Goal: Use online tool/utility: Use online tool/utility

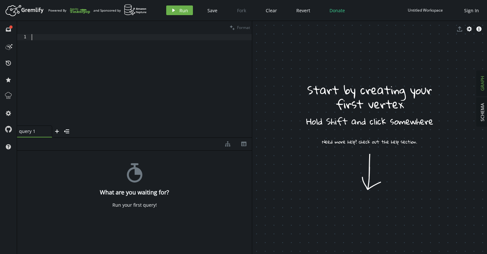
click at [124, 104] on div at bounding box center [141, 86] width 222 height 104
paste textarea "g.addV('user').as('1').addV('user').as('2').addV('organization').as('3').addV('…"
click at [182, 12] on span "Run" at bounding box center [184, 10] width 9 height 6
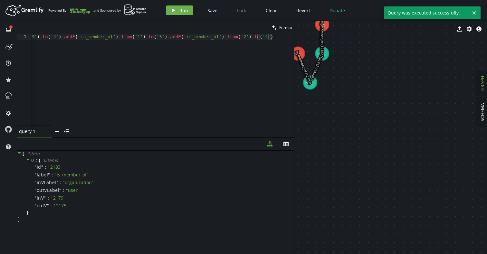
drag, startPoint x: 252, startPoint y: 132, endPoint x: 294, endPoint y: 135, distance: 41.7
click at [294, 135] on div at bounding box center [294, 137] width 0 height 233
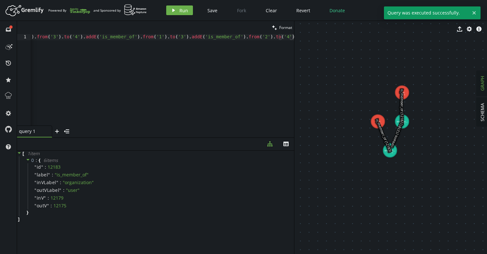
drag, startPoint x: 328, startPoint y: 82, endPoint x: 407, endPoint y: 154, distance: 106.6
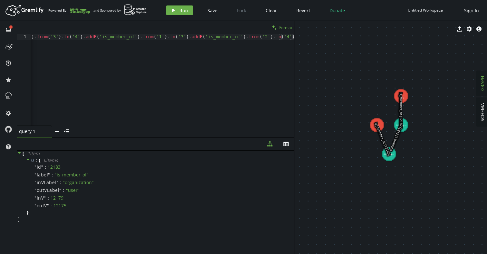
click at [285, 30] on span "Format" at bounding box center [286, 27] width 13 height 5
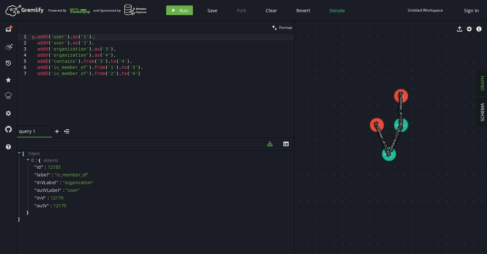
click at [163, 73] on div "g . addV ( 'user' ) . as ( '1' ) . addV ( 'user' ) . as ( '2' ) . addV ( 'organ…" at bounding box center [163, 86] width 264 height 104
type textarea "addE('is_member_of').from('1').to('3'). addE('is_member_of').from('2').to('4')"
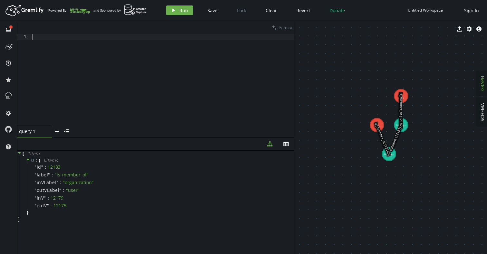
click at [118, 39] on div at bounding box center [163, 86] width 264 height 104
click at [209, 10] on span "Save" at bounding box center [213, 10] width 10 height 6
click at [162, 46] on div at bounding box center [163, 86] width 264 height 104
paste textarea
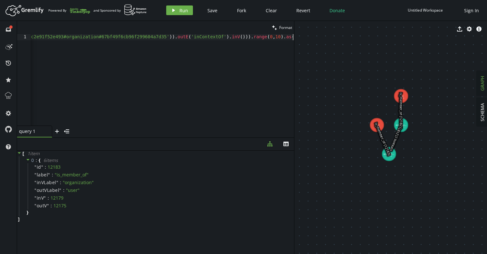
scroll to position [0, 3409]
click at [283, 28] on span "Format" at bounding box center [286, 27] width 13 height 5
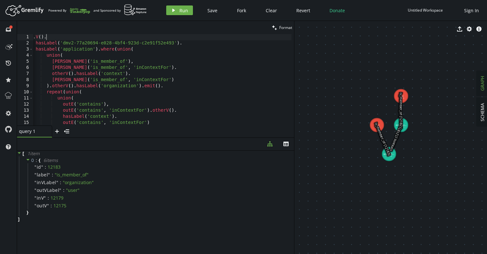
scroll to position [0, 4]
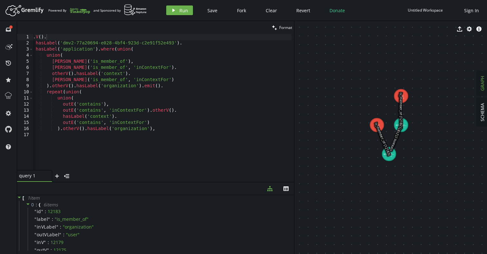
drag, startPoint x: 162, startPoint y: 137, endPoint x: 168, endPoint y: 192, distance: 54.5
click at [168, 182] on div at bounding box center [155, 182] width 277 height 0
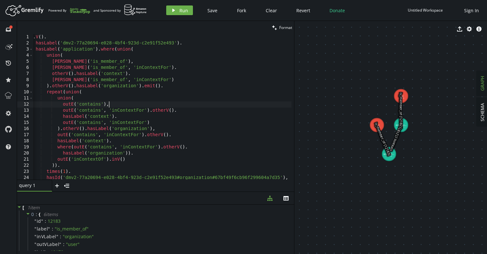
click at [198, 105] on div "g . V ( ) . hasLabel ( 'dmv2-77a20694-e028-4bf4-923d-c2e91f52e493' ) . hasLabel…" at bounding box center [163, 111] width 268 height 155
click at [191, 41] on div "g . V ( ) . hasLabel ( 'dmv2-77a20694-e028-4bf4-923d-c2e91f52e493' ) . hasLabel…" at bounding box center [163, 111] width 268 height 155
type textarea "hasLabel('dmv2-77a20694-e028-4bf4-923d-c2e91f52e493')."
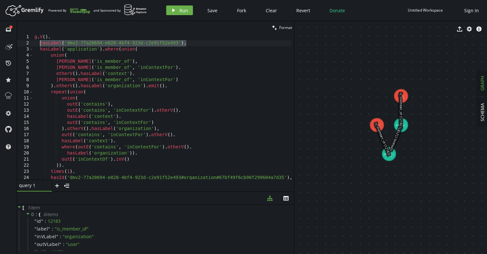
scroll to position [0, 0]
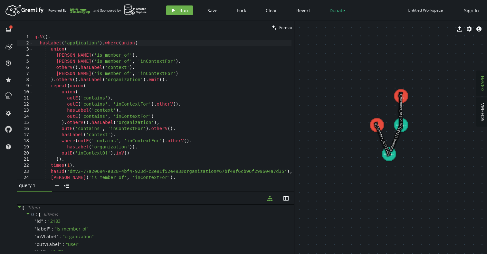
click at [78, 44] on div "g . V ( ) . hasLabel ( 'application' ) . where ( union ( union ( [PERSON_NAME] …" at bounding box center [167, 111] width 268 height 155
click at [169, 86] on div "g . V ( ) . hasLabel ( 'application' ) . where ( union ( union ( [PERSON_NAME] …" at bounding box center [167, 111] width 268 height 155
type textarea "project('start'). by(valueMap(true))"
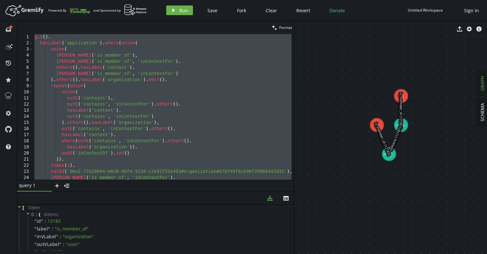
paste textarea
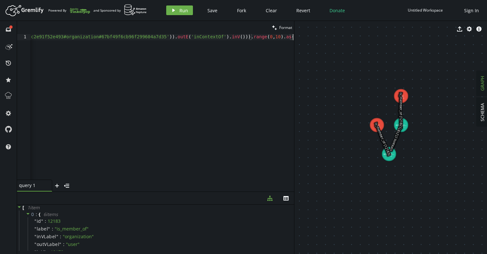
click at [285, 28] on span "Format" at bounding box center [286, 27] width 13 height 5
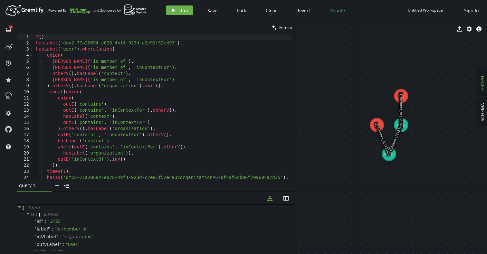
type textarea "hasLabel('dmv2-77a20694-e028-4bf4-923d-c2e91f52e493')."
click at [142, 44] on div "g . V ( ) . hasLabel ( 'dmv2-77a20694-e028-4bf4-923d-c2e91f52e493' ) . hasLabel…" at bounding box center [163, 111] width 268 height 155
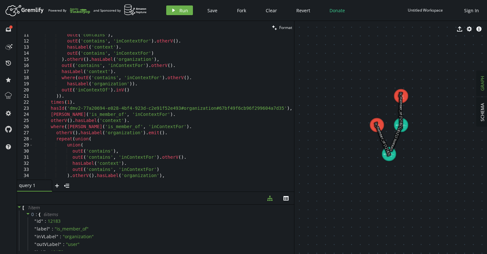
scroll to position [73, 0]
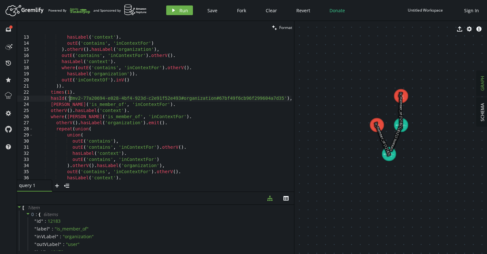
click at [69, 99] on div "outE ( 'contains' , 'inContextFor' ) . otherV ( ) . hasLabel ( 'context' ) . ou…" at bounding box center [167, 105] width 268 height 155
click at [256, 101] on div "outE ( 'contains' , 'inContextFor' ) . otherV ( ) . hasLabel ( 'context' ) . ou…" at bounding box center [167, 105] width 268 height 155
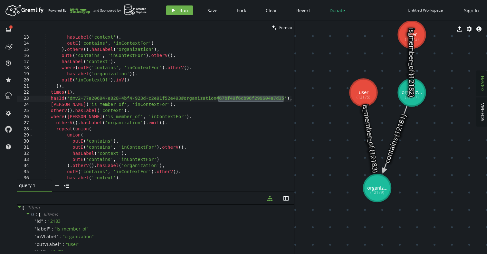
drag, startPoint x: 395, startPoint y: 159, endPoint x: 374, endPoint y: 193, distance: 40.4
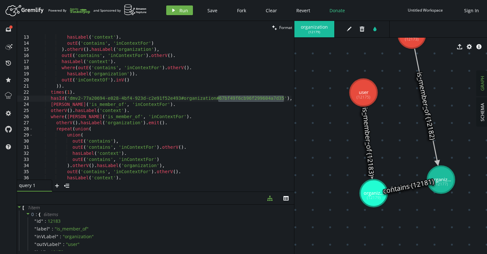
drag, startPoint x: 419, startPoint y: 97, endPoint x: 442, endPoint y: 180, distance: 85.8
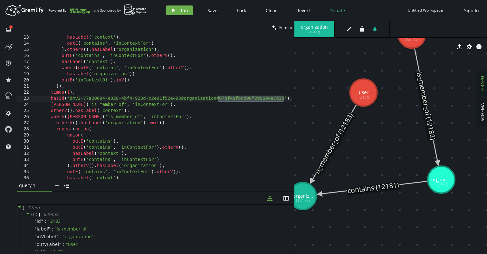
drag, startPoint x: 374, startPoint y: 200, endPoint x: 303, endPoint y: 196, distance: 70.7
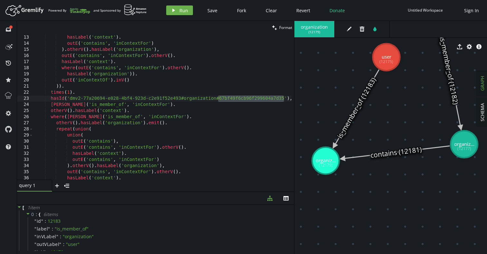
drag, startPoint x: 369, startPoint y: 150, endPoint x: 391, endPoint y: 114, distance: 41.7
click at [284, 99] on div "outE ( 'contains' , 'inContextFor' ) . otherV ( ) . hasLabel ( 'context' ) . ou…" at bounding box center [167, 105] width 268 height 155
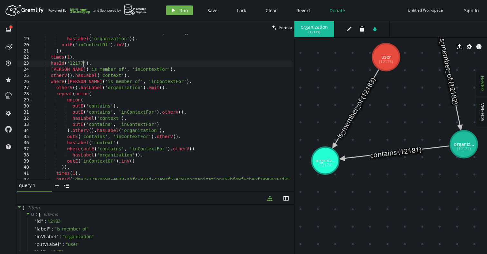
scroll to position [145, 0]
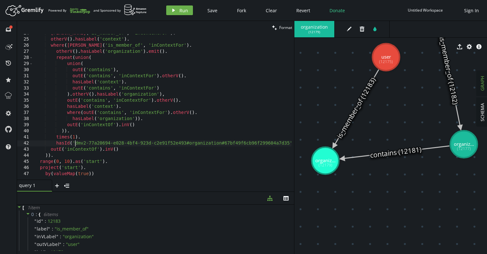
click at [74, 143] on div "[PERSON_NAME] ( 'is_member_of' , 'inContextFor' ) . otherV ( ) . hasLabel ( 'co…" at bounding box center [167, 107] width 268 height 155
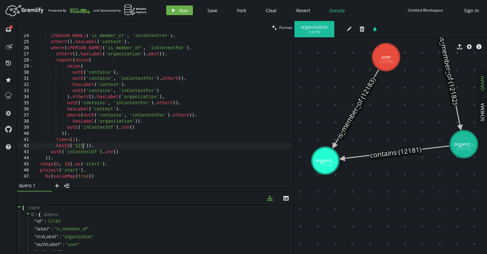
scroll to position [0, 54]
click at [183, 11] on span "Run" at bounding box center [184, 10] width 9 height 6
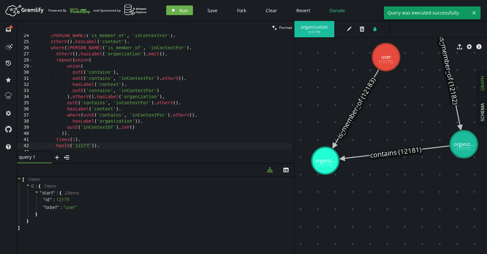
drag, startPoint x: 143, startPoint y: 192, endPoint x: 149, endPoint y: 168, distance: 24.6
click at [149, 164] on div at bounding box center [155, 163] width 277 height 0
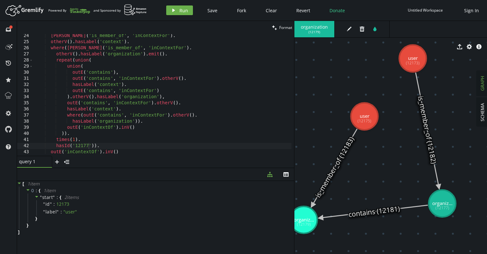
drag, startPoint x: 417, startPoint y: 81, endPoint x: 396, endPoint y: 140, distance: 63.1
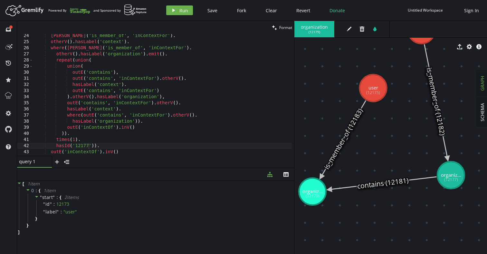
drag, startPoint x: 383, startPoint y: 182, endPoint x: 391, endPoint y: 153, distance: 30.0
click at [102, 62] on div "[PERSON_NAME] ( 'is_member_of' , 'inContextFor' ) . otherV ( ) . hasLabel ( 'co…" at bounding box center [162, 100] width 259 height 134
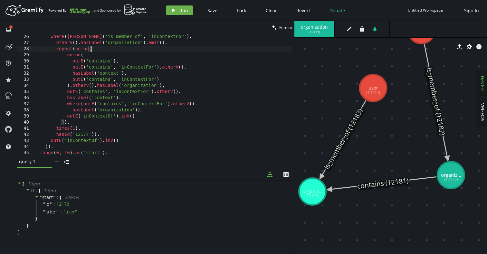
scroll to position [164, 0]
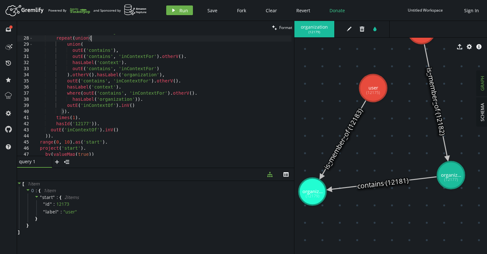
click at [75, 119] on div "otherV ( ) . hasLabel ( 'organization' ) . emit ( ) . repeat ( union ( union ( …" at bounding box center [162, 96] width 259 height 134
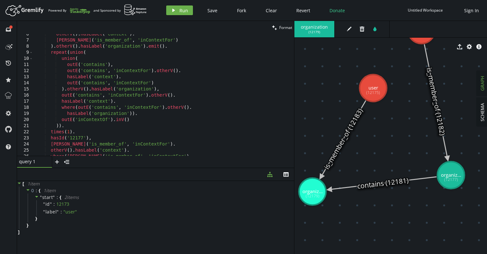
scroll to position [33, 0]
click at [69, 133] on div "otherV ( ) . hasLabel ( 'context' ) . [PERSON_NAME] ( 'is_member_of' , 'inConte…" at bounding box center [162, 98] width 259 height 134
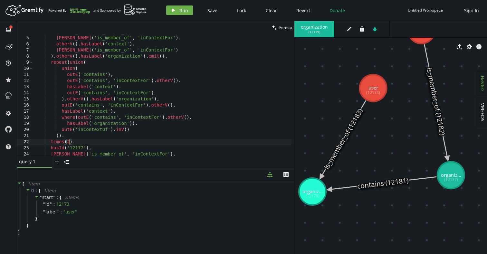
scroll to position [0, 0]
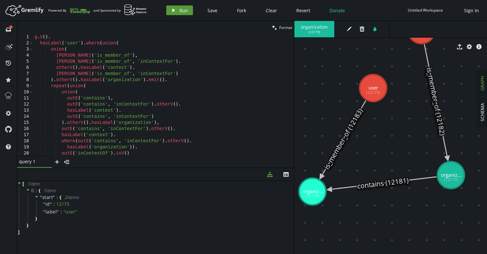
click at [181, 13] on span "Run" at bounding box center [184, 10] width 9 height 6
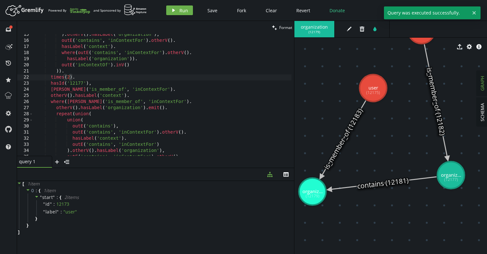
scroll to position [95, 0]
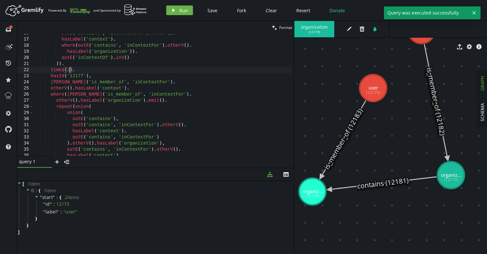
click at [70, 70] on div "outE ( 'contains' , 'inContextFor' ) . otherV ( ) . hasLabel ( 'context' ) . wh…" at bounding box center [162, 97] width 259 height 134
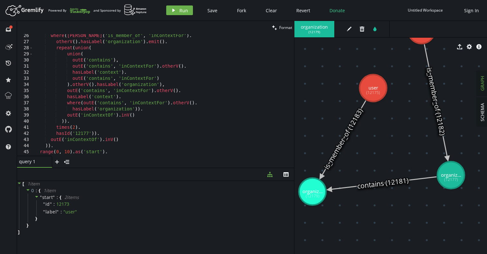
scroll to position [166, 0]
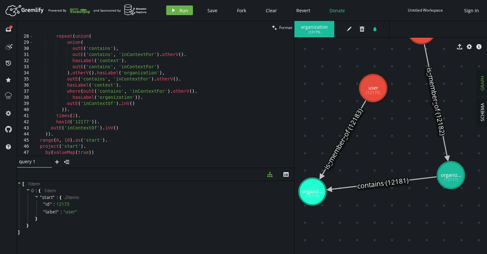
click at [74, 116] on div "repeat ( union ( union ( outE ( 'contains' ) , outE ( 'contains' , 'inContextFo…" at bounding box center [162, 101] width 259 height 134
click at [181, 13] on span "Run" at bounding box center [184, 10] width 9 height 6
click at [95, 119] on div "repeat ( union ( union ( outE ( 'contains' ) , outE ( 'contains' , 'inContextFo…" at bounding box center [162, 101] width 259 height 134
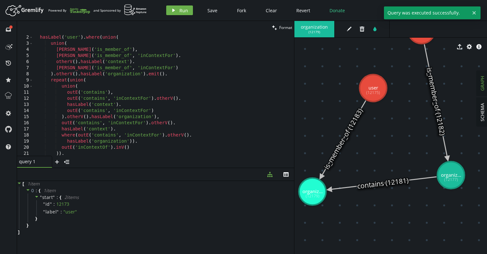
scroll to position [0, 0]
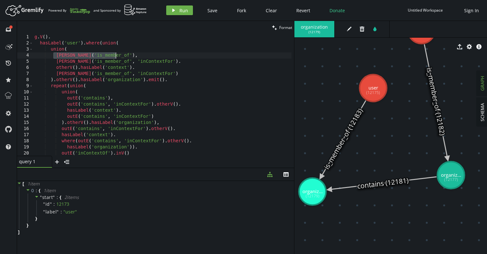
drag, startPoint x: 54, startPoint y: 55, endPoint x: 126, endPoint y: 54, distance: 71.9
click at [126, 54] on div "g . V ( ) . hasLabel ( 'user' ) . where ( union ( union ( [PERSON_NAME] ( 'is_m…" at bounding box center [162, 101] width 259 height 134
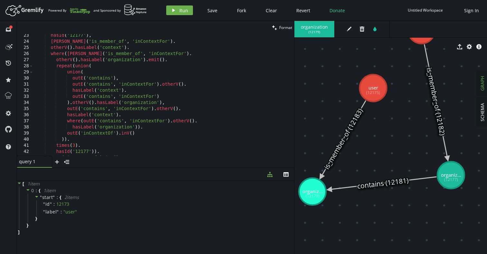
scroll to position [136, 0]
click at [87, 152] on div "hasId ( '12177' ) , [PERSON_NAME] ( 'is_member_of' , 'inContextFor' ) . otherV …" at bounding box center [162, 99] width 259 height 134
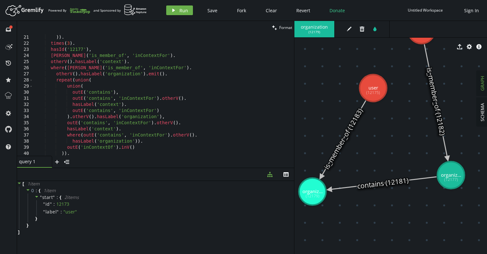
click at [83, 50] on div "outE ( 'inContextOf' ) . inV ( ) )) . times ( 3 ) . hasId ( '12177' ) , [PERSON…" at bounding box center [162, 95] width 259 height 134
click at [179, 7] on button "play Run" at bounding box center [179, 10] width 27 height 10
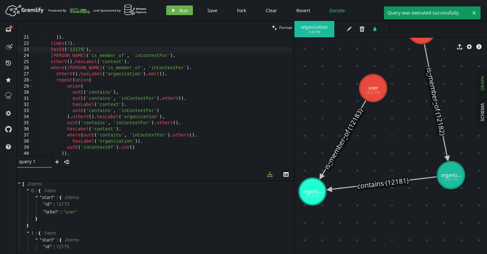
scroll to position [0, 0]
click at [130, 76] on div "outE ( 'inContextOf' ) . inV ( ) )) . times ( 3 ) . hasId ( '12179' ) , [PERSON…" at bounding box center [162, 95] width 259 height 134
type textarea "project('start'). by(valueMap(true))"
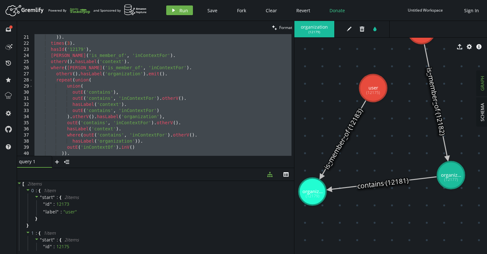
paste textarea
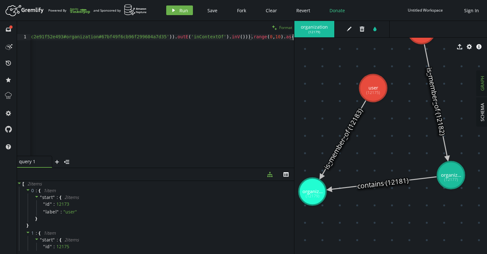
click at [284, 26] on span "Format" at bounding box center [286, 27] width 13 height 5
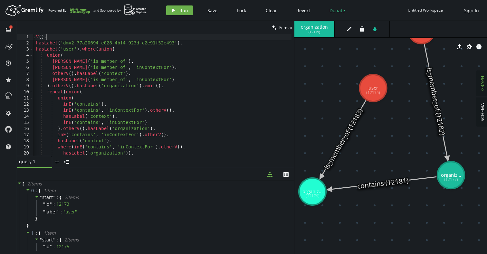
scroll to position [0, 4]
click at [127, 52] on div "g . V ( ) . hasLabel ( 'dmv2-77a20694-e028-4bf4-923d-c2e91f52e493' ) . hasLabel…" at bounding box center [163, 100] width 268 height 132
type textarea "hasLabel('dmv2-77a20694-e028-4bf4-923d-c2e91f52e493')."
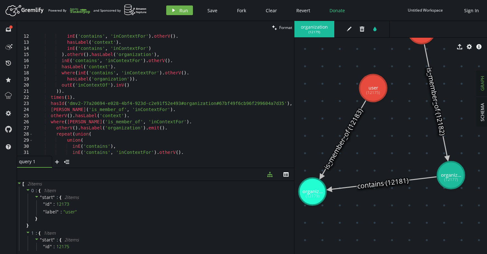
scroll to position [75, 0]
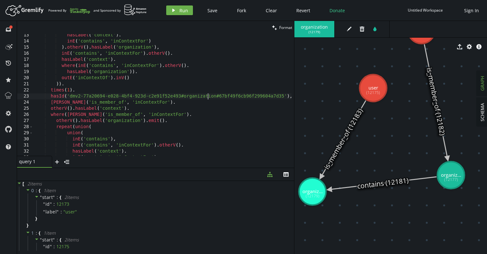
click at [209, 98] on div "hasLabel ( 'context' ) . inE ( 'contains' , 'inContextFor' ) ) . otherV ( ) . h…" at bounding box center [167, 98] width 268 height 132
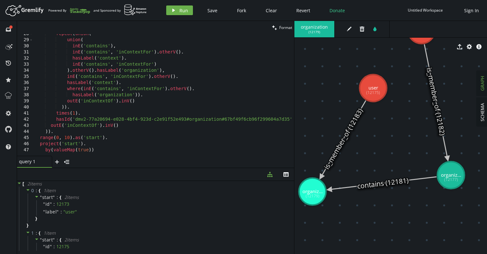
scroll to position [169, 0]
click at [75, 119] on div "repeat ( union ( union ( inE ( 'contains' ) , inE ( 'contains' , 'inContextFor'…" at bounding box center [167, 97] width 268 height 132
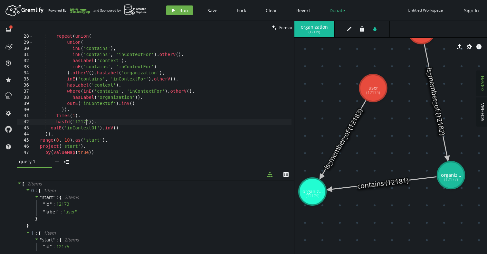
scroll to position [0, 54]
type textarea "hasId('12177'))."
click at [179, 12] on button "play Run" at bounding box center [179, 10] width 27 height 10
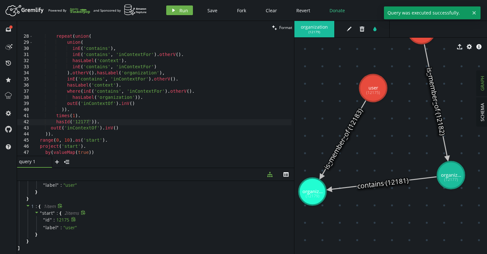
scroll to position [27, 0]
click at [111, 121] on div "repeat ( union ( union ( inE ( 'contains' ) , inE ( 'contains' , 'inContextFor'…" at bounding box center [162, 101] width 259 height 134
click at [57, 163] on icon "button" at bounding box center [57, 162] width 4 height 4
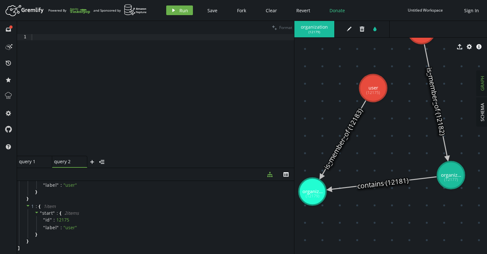
scroll to position [0, 0]
click at [120, 85] on div at bounding box center [162, 101] width 264 height 134
paste textarea
click at [281, 26] on span "Format" at bounding box center [286, 27] width 13 height 5
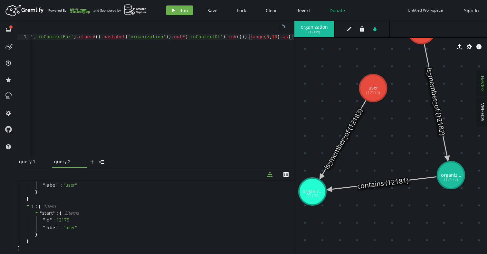
scroll to position [0, 9]
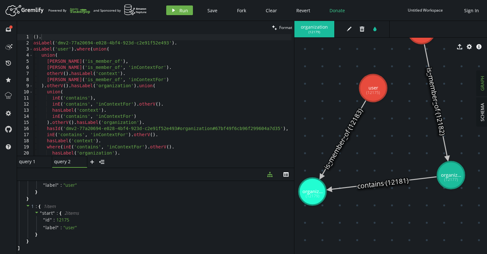
type textarea "hasLabel('dmv2-77a20694-e028-4bf4-923d-c2e91f52e493')."
click at [121, 42] on div "g . V ( ) . hasLabel ( 'dmv2-77a20694-e028-4bf4-923d-c2e91f52e493' ) . hasLabel…" at bounding box center [160, 100] width 273 height 132
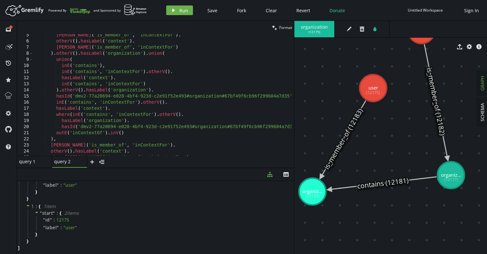
scroll to position [26, 0]
click at [176, 96] on div "[PERSON_NAME] ( 'is_member_of' , 'inContextFor' ) . otherV ( ) . hasLabel ( 'co…" at bounding box center [169, 98] width 273 height 132
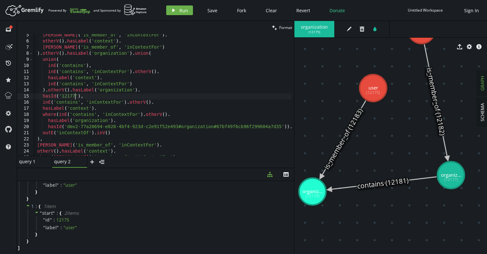
scroll to position [0, 54]
click at [64, 127] on div "[PERSON_NAME] ( 'is_member_of' , 'inContextFor' ) . otherV ( ) . hasLabel ( 'co…" at bounding box center [156, 98] width 273 height 132
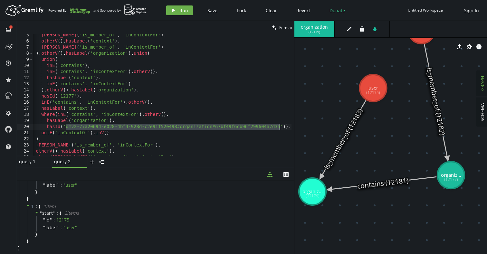
paste textarea "12177"
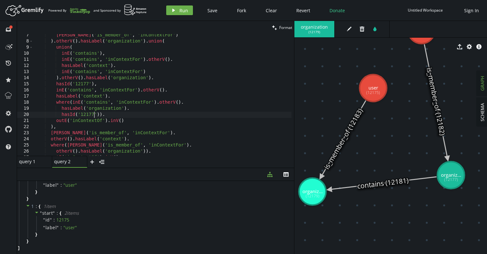
scroll to position [68, 0]
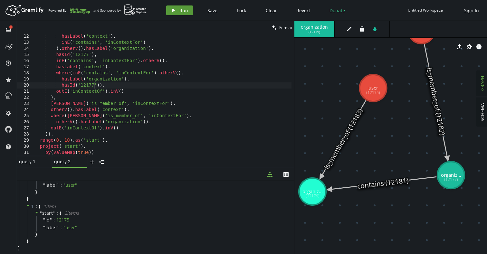
click at [178, 12] on button "play Run" at bounding box center [179, 10] width 27 height 10
click at [166, 94] on div "hasLabel ( 'context' ) . inE ( 'contains' , 'inContextFor' ) ) . otherV ( ) . h…" at bounding box center [162, 101] width 259 height 134
click at [29, 162] on div "query 1" at bounding box center [32, 162] width 26 height 6
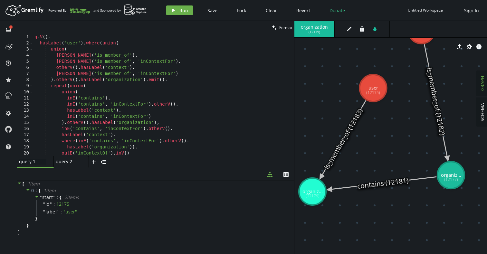
scroll to position [0, 51]
click at [54, 87] on div "g . V ( ) . hasLabel ( 'user' ) . where ( union ( union ( [PERSON_NAME] ( 'is_m…" at bounding box center [162, 101] width 259 height 134
click at [88, 56] on div "g . V ( ) . hasLabel ( 'user' ) . where ( union ( union ( [PERSON_NAME] ( 'is_m…" at bounding box center [162, 101] width 259 height 134
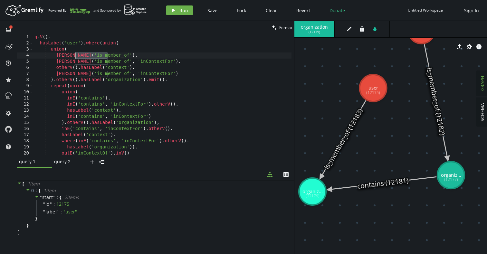
click at [126, 80] on div "g . V ( ) . hasLabel ( 'user' ) . where ( union ( union ( [PERSON_NAME] ( 'is_m…" at bounding box center [162, 101] width 259 height 134
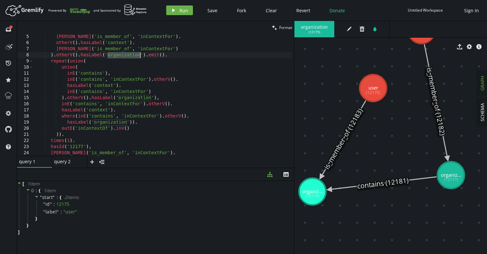
scroll to position [28, 0]
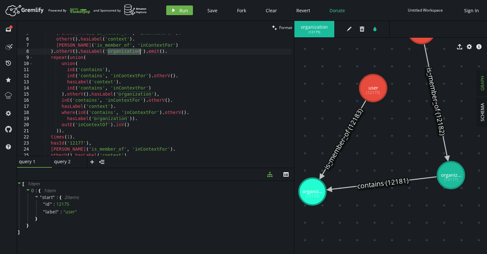
click at [88, 70] on div "[PERSON_NAME] ( 'is_member_of' , 'inContextFor' ) . otherV ( ) . hasLabel ( 'co…" at bounding box center [162, 97] width 259 height 134
click at [133, 95] on div "[PERSON_NAME] ( 'is_member_of' , 'inContextFor' ) . otherV ( ) . hasLabel ( 'co…" at bounding box center [162, 97] width 259 height 134
click at [141, 123] on div "[PERSON_NAME] ( 'is_member_of' , 'inContextFor' ) . otherV ( ) . hasLabel ( 'co…" at bounding box center [162, 97] width 259 height 134
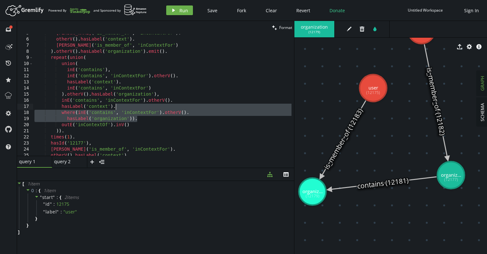
type textarea "inE('contains', 'inContextFor').otherV(). hasLabel('context')."
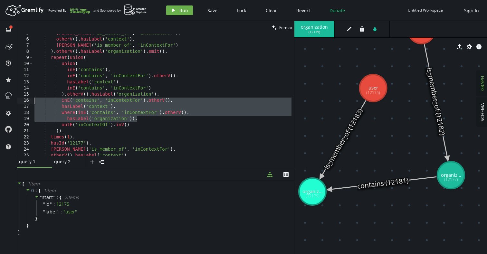
scroll to position [0, 0]
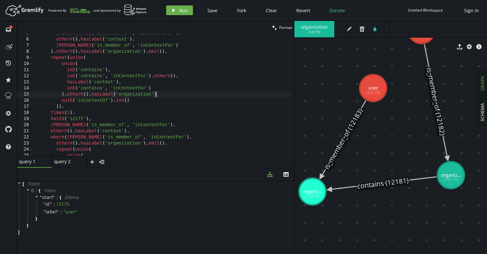
type textarea "outE('inContextOf').inV()"
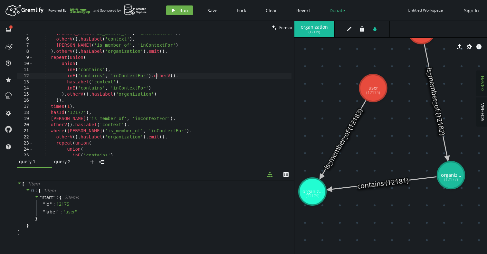
type textarea "union("
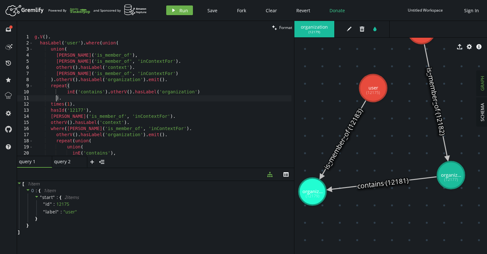
click at [76, 51] on div "g . V ( ) . hasLabel ( 'user' ) . where ( union ( union ( [PERSON_NAME] ( 'is_m…" at bounding box center [162, 101] width 259 height 134
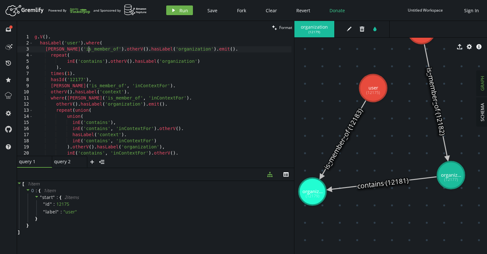
click at [87, 50] on div "g . V ( ) . hasLabel ( 'user' ) . where ( [PERSON_NAME] ( 'is_member_of' ) . ot…" at bounding box center [162, 101] width 259 height 134
click at [178, 50] on div "g . V ( ) . hasLabel ( 'user' ) . where ( [PERSON_NAME] ( 'is_member_of' ) . ot…" at bounding box center [162, 101] width 259 height 134
click at [193, 49] on div "g . V ( ) . hasLabel ( 'user' ) . where ( [PERSON_NAME] ( 'is_member_of' ) . ot…" at bounding box center [162, 101] width 259 height 134
click at [95, 81] on div "g . V ( ) . hasLabel ( 'user' ) . where ( [PERSON_NAME] ( 'is_member_of' ) . ot…" at bounding box center [162, 101] width 259 height 134
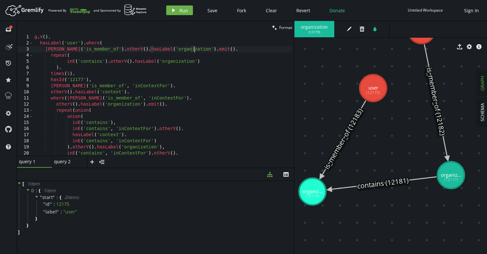
type textarea "hasId('12177'),"
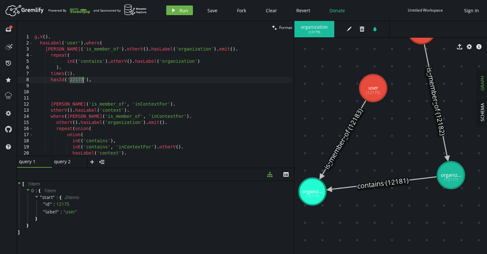
drag, startPoint x: 69, startPoint y: 81, endPoint x: 84, endPoint y: 81, distance: 15.8
click at [84, 81] on div "g . V ( ) . hasLabel ( 'user' ) . where ( [PERSON_NAME] ( 'is_member_of' ) . ot…" at bounding box center [162, 101] width 259 height 134
click at [103, 82] on div "g . V ( ) . hasLabel ( 'user' ) . where ( [PERSON_NAME] ( 'is_member_of' ) . ot…" at bounding box center [162, 101] width 259 height 134
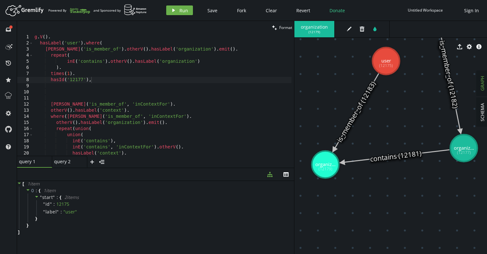
drag, startPoint x: 339, startPoint y: 207, endPoint x: 352, endPoint y: 180, distance: 29.7
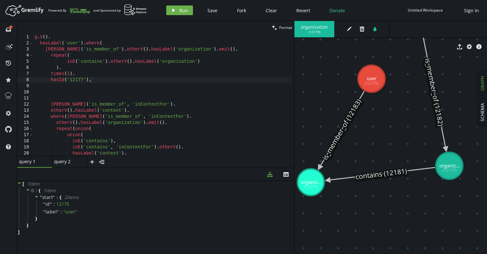
drag, startPoint x: 426, startPoint y: 182, endPoint x: 412, endPoint y: 199, distance: 22.9
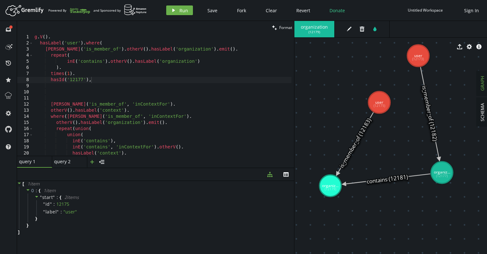
click at [91, 164] on icon "plus" at bounding box center [92, 162] width 5 height 5
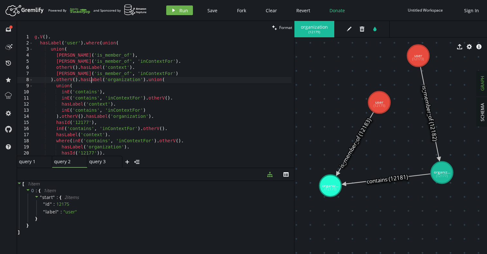
click at [114, 82] on div "g . V ( ) . hasLabel ( 'user' ) . where ( union ( union ( [PERSON_NAME] ( 'is_m…" at bounding box center [162, 101] width 259 height 134
type textarea "project('start'). by(valueMap(true))"
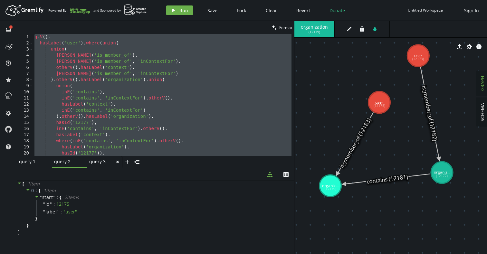
click at [103, 162] on div "query 3" at bounding box center [102, 162] width 26 height 6
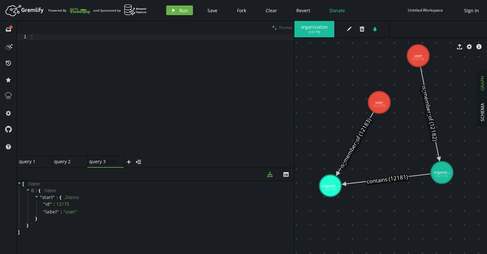
scroll to position [0, 0]
click at [120, 86] on div at bounding box center [162, 101] width 264 height 134
paste textarea
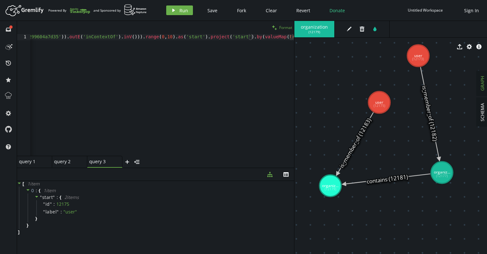
click at [279, 29] on button "clean Format" at bounding box center [282, 27] width 24 height 13
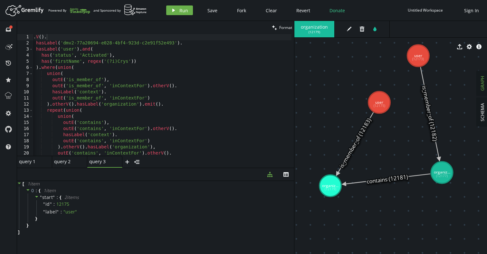
type textarea "hasLabel('dmv2-77a20694-e028-4bf4-923d-c2e91f52e493')."
click at [161, 42] on div "g . V ( ) . hasLabel ( 'dmv2-77a20694-e028-4bf4-923d-c2e91f52e493' ) . hasLabel…" at bounding box center [163, 100] width 268 height 132
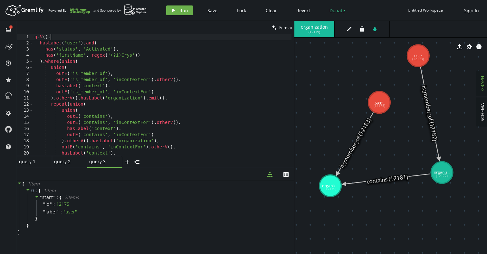
scroll to position [0, 0]
click at [150, 52] on div "g . V ( ) . hasLabel ( 'user' ) . and ( has ( 'status' , 'Activated' ) , has ( …" at bounding box center [167, 100] width 268 height 132
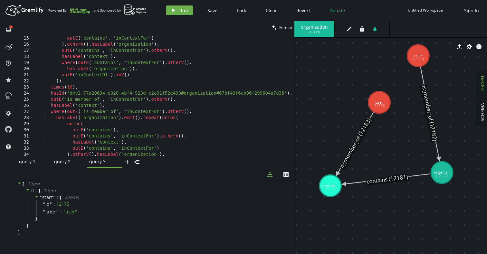
scroll to position [86, 0]
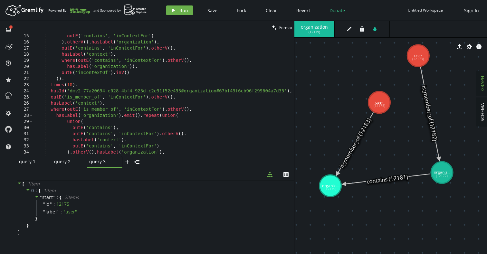
click at [273, 93] on div "outE ( 'contains' , 'inContextFor' ) ) . otherV ( ) . hasLabel ( 'organization'…" at bounding box center [167, 99] width 268 height 132
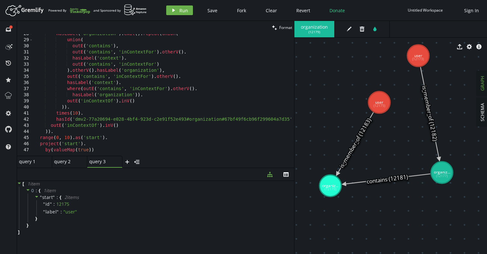
scroll to position [169, 0]
click at [74, 119] on div "hasLabel ( 'organization' ) . emit ( ) . repeat ( union ( union ( outE ( 'conta…" at bounding box center [167, 97] width 268 height 132
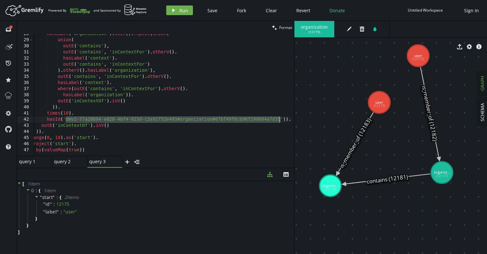
paste textarea "12177"
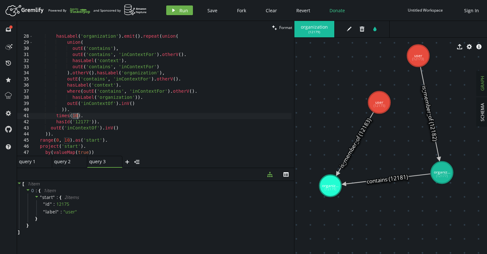
drag, startPoint x: 72, startPoint y: 117, endPoint x: 77, endPoint y: 117, distance: 4.5
click at [77, 117] on div "hasLabel ( 'organization' ) . emit ( ) . repeat ( union ( union ( outE ( 'conta…" at bounding box center [162, 101] width 259 height 134
click at [109, 118] on div "hasLabel ( 'organization' ) . emit ( ) . repeat ( union ( union ( outE ( 'conta…" at bounding box center [162, 101] width 259 height 134
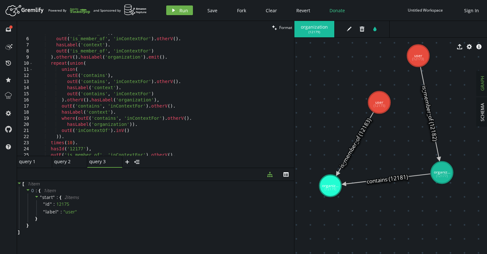
scroll to position [25, 0]
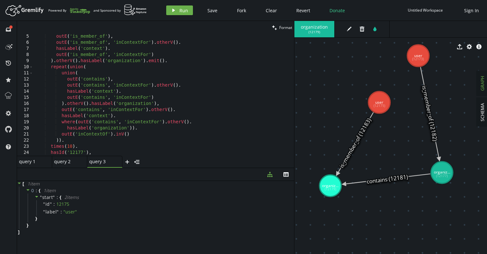
click at [70, 149] on div "outE ( 'is_member_of' ) , outE ( 'is_member_of' , 'inContextFor' ) . otherV ( )…" at bounding box center [162, 101] width 259 height 134
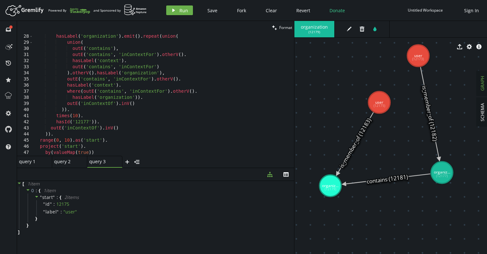
scroll to position [166, 0]
click at [77, 117] on div "hasLabel ( 'organization' ) . emit ( ) . repeat ( union ( union ( outE ( 'conta…" at bounding box center [162, 101] width 259 height 134
click at [180, 11] on span "Run" at bounding box center [184, 10] width 9 height 6
click at [103, 122] on div "hasLabel ( 'organization' ) . emit ( ) . repeat ( union ( union ( outE ( 'conta…" at bounding box center [162, 101] width 259 height 134
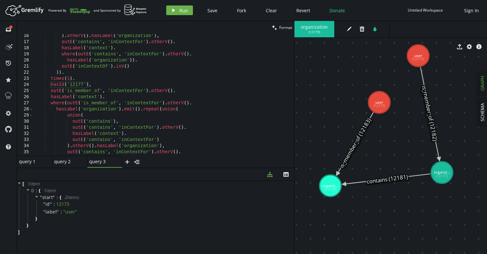
scroll to position [92, 0]
click at [121, 111] on div ") . otherV ( ) . hasLabel ( 'organization' ) , outE ( 'contains' , 'inContextFo…" at bounding box center [162, 101] width 259 height 134
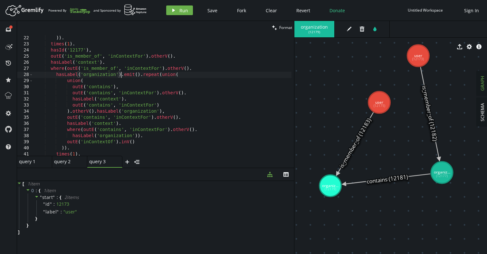
scroll to position [137, 0]
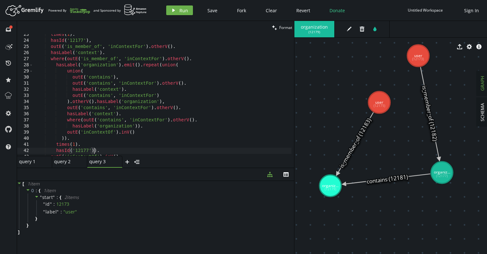
click at [93, 151] on div "times ( 1 ) . hasId ( '12177' ) , outE ( 'is_member_of' , 'inContextFor' ) . ot…" at bounding box center [162, 99] width 259 height 134
click at [121, 65] on div "times ( 1 ) . hasId ( '12177' ) , outE ( 'is_member_of' , 'inContextFor' ) . ot…" at bounding box center [162, 99] width 259 height 134
paste textarea "Id('12177"
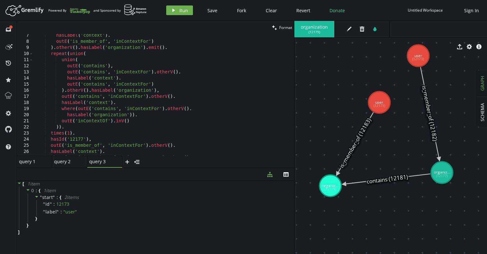
scroll to position [38, 0]
click at [94, 142] on div "hasLabel ( 'context' ) . outE ( 'is_member_of' , 'inContextFor' ) ) . otherV ( …" at bounding box center [162, 100] width 259 height 134
click at [145, 48] on div "hasLabel ( 'context' ) . outE ( 'is_member_of' , 'inContextFor' ) ) . otherV ( …" at bounding box center [162, 100] width 259 height 134
paste textarea "hasId('12177"
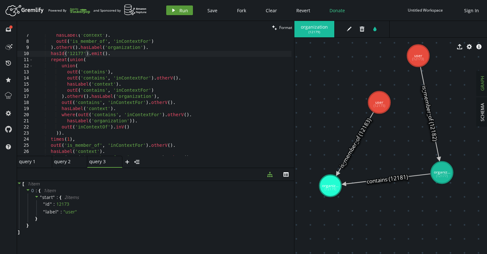
click at [177, 12] on button "play Run" at bounding box center [179, 10] width 27 height 10
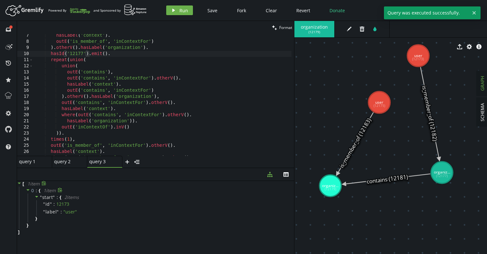
click at [111, 225] on div "0 : { 1 item " start " : { 2 item s " id " : 12173 " label " : " user " } }" at bounding box center [156, 208] width 275 height 43
click at [70, 139] on div "hasLabel ( 'context' ) . outE ( 'is_member_of' , 'inContextFor' ) ) . otherV ( …" at bounding box center [162, 100] width 259 height 134
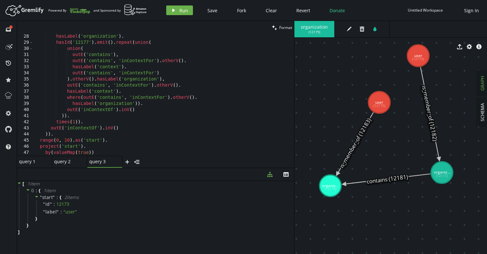
scroll to position [166, 0]
click at [74, 123] on div "hasLabel ( 'organization' ) . hasId ( '12177' ) . emit ( ) . repeat ( union ( u…" at bounding box center [162, 101] width 259 height 134
click at [184, 9] on span "Run" at bounding box center [184, 10] width 9 height 6
click at [122, 110] on div "hasLabel ( 'organization' ) . hasId ( '12177' ) . emit ( ) . repeat ( union ( u…" at bounding box center [162, 101] width 259 height 134
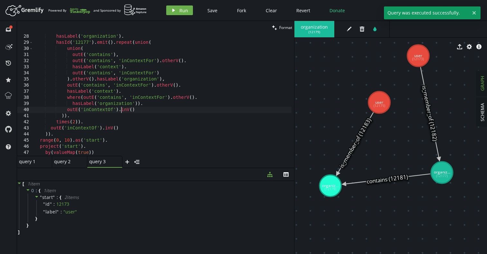
type textarea "project('start'). by(valueMap(true))"
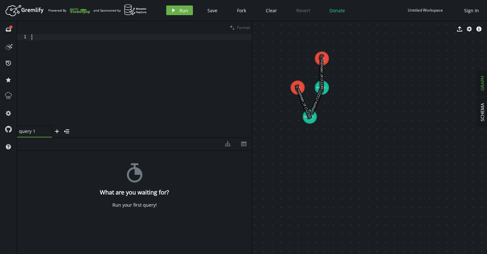
click at [108, 39] on div at bounding box center [141, 86] width 222 height 104
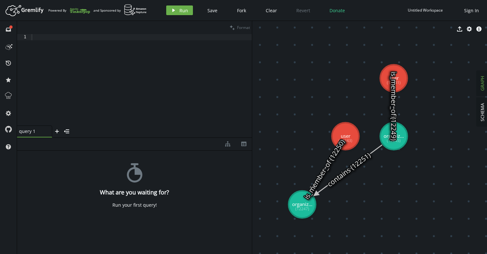
drag, startPoint x: 376, startPoint y: 199, endPoint x: 302, endPoint y: 205, distance: 74.4
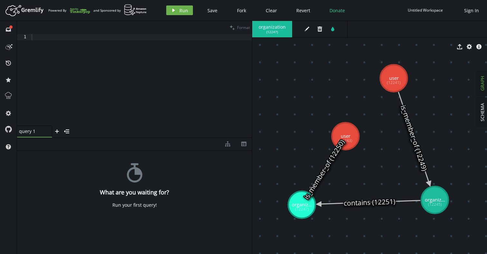
drag, startPoint x: 401, startPoint y: 141, endPoint x: 437, endPoint y: 201, distance: 70.4
click at [152, 71] on div at bounding box center [141, 86] width 222 height 104
paste textarea "by(valueMap(true))"
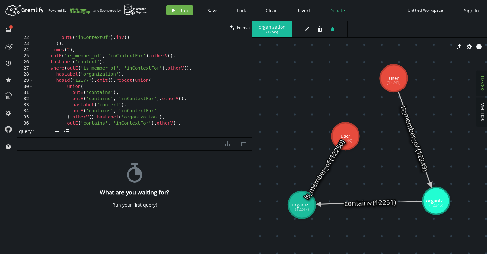
scroll to position [125, 0]
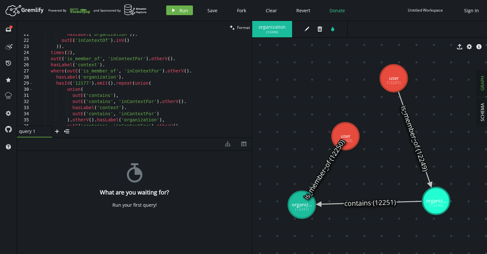
click at [83, 84] on div "hasLabel ( 'organization' )) . outE ( 'inContextOf' ) . inV ( ) )) . times ( 2 …" at bounding box center [141, 84] width 216 height 104
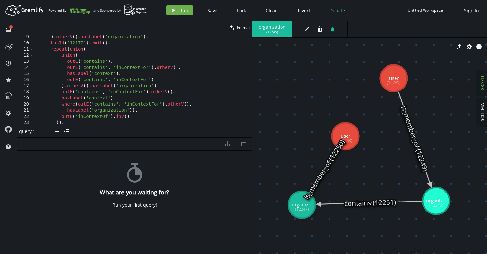
scroll to position [32, 0]
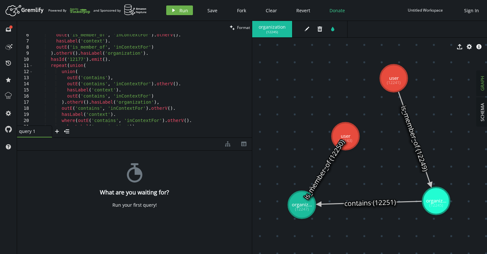
click at [77, 59] on div "outE ( 'is_member_of' , 'inContextFor' ) . otherV ( ) . hasLabel ( 'context' ) …" at bounding box center [141, 84] width 216 height 104
paste textarea "245"
click at [177, 13] on button "play Run" at bounding box center [179, 10] width 27 height 10
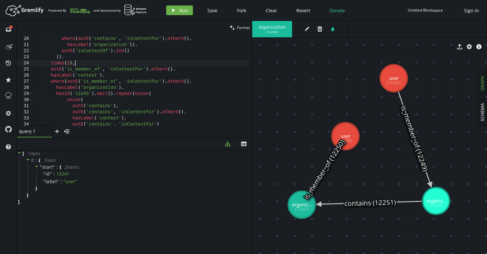
scroll to position [0, 40]
click at [82, 64] on div "hasLabel ( 'context' ) . where ( outE ( 'contains' , 'inContextFor' ) . otherV …" at bounding box center [141, 82] width 216 height 104
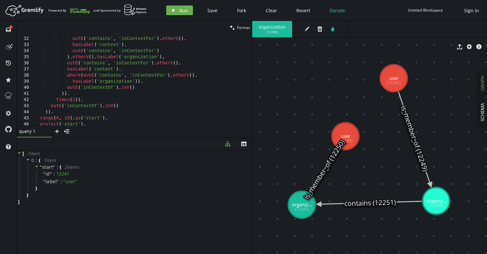
scroll to position [196, 0]
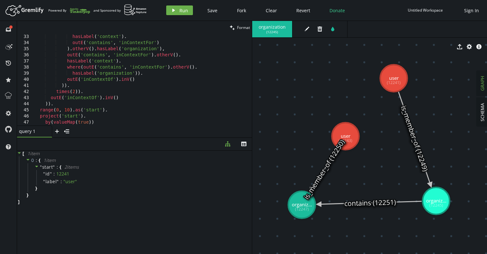
click at [87, 92] on div "hasLabel ( 'context' ) . outE ( 'contains' , 'inContextFor' ) ) . otherV ( ) . …" at bounding box center [141, 86] width 216 height 104
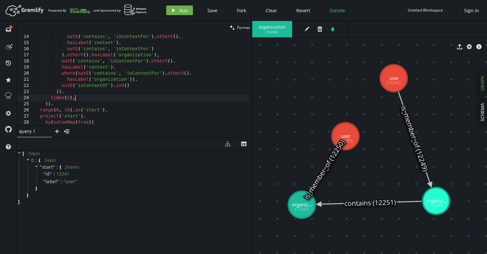
scroll to position [0, 38]
click at [177, 10] on button "play Run" at bounding box center [179, 10] width 27 height 10
click at [93, 91] on div "outE ( 'contains' , 'inContextFor' ) . otherV ( ) . hasLabel ( 'context' ) . ou…" at bounding box center [141, 86] width 216 height 104
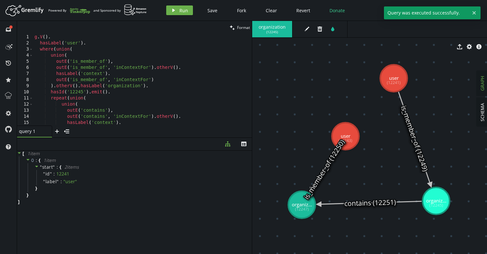
scroll to position [0, 0]
click at [70, 66] on div "g . V ( ) . hasLabel ( 'user' ) . where ( union ( union ( outE ( 'is_member_of'…" at bounding box center [141, 86] width 216 height 104
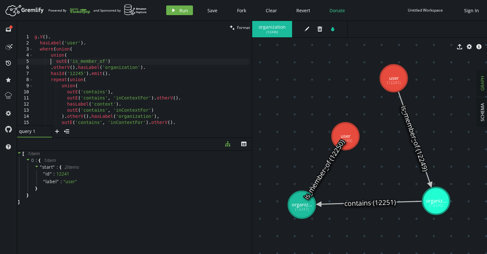
type textarea "union("
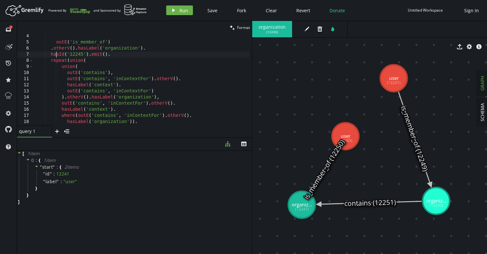
scroll to position [28, 0]
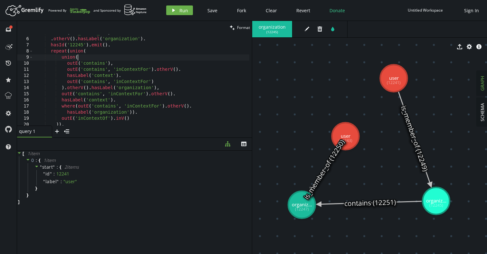
click at [89, 58] on div "outE ( 'is_member_of' ) . otherV ( ) . hasLabel ( 'organization' ) . hasId ( '1…" at bounding box center [141, 82] width 216 height 104
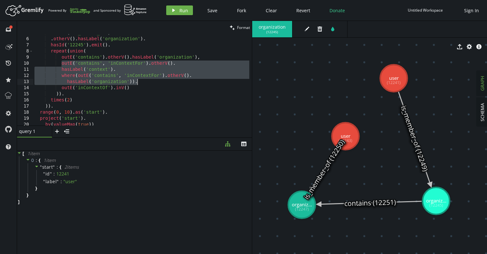
type textarea "hasLabel('organization')). outE('inContextOf').inV()"
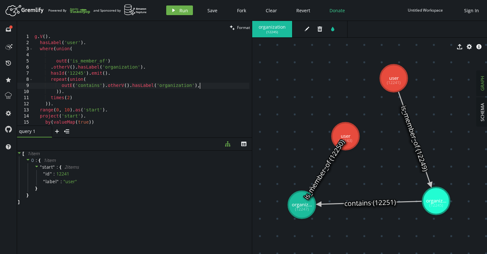
scroll to position [0, 0]
click at [74, 47] on div "g . V ( ) . hasLabel ( 'user' ) . where ( union ( outE ( 'is_member_of' ) . oth…" at bounding box center [141, 86] width 216 height 104
type textarea "where("
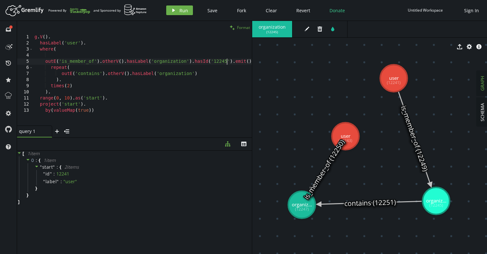
click at [240, 29] on span "Format" at bounding box center [243, 27] width 13 height 5
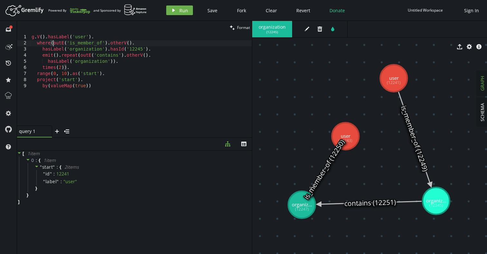
click at [54, 45] on div "g . V ( ) . hasLabel ( 'user' ) . where ( outE ( 'is_member_of' ) . otherV ( ) …" at bounding box center [141, 86] width 222 height 104
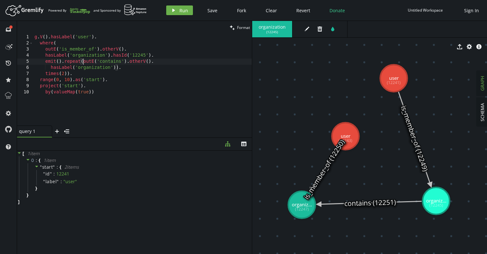
scroll to position [0, 11]
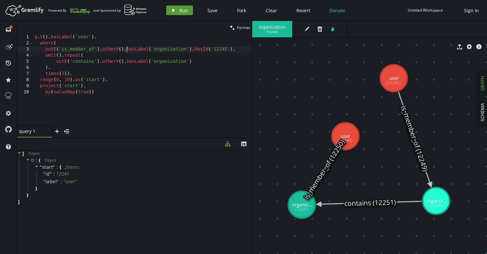
click at [182, 9] on span "Run" at bounding box center [184, 10] width 9 height 6
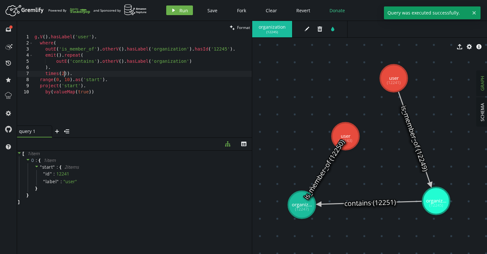
click at [64, 74] on div "g . V ( ) . hasLabel ( 'user' ) . where ( outE ( 'is_member_of' ) . otherV ( ) …" at bounding box center [142, 86] width 219 height 104
click at [180, 10] on span "Run" at bounding box center [184, 10] width 9 height 6
click at [70, 68] on div "g . V ( ) . hasLabel ( 'user' ) . where ( outE ( 'is_member_of' ) . otherV ( ) …" at bounding box center [142, 86] width 219 height 104
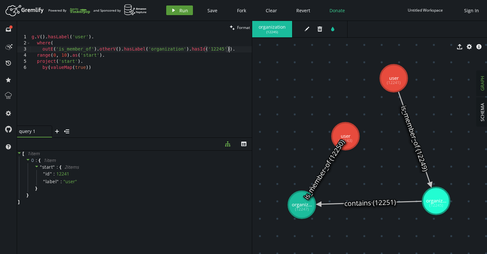
click at [183, 12] on span "Run" at bounding box center [184, 10] width 9 height 6
click at [161, 50] on div "g . V ( ) . hasLabel ( 'user' ) . where ( outE ( 'is_member_of' ) . otherV ( ) …" at bounding box center [141, 86] width 222 height 104
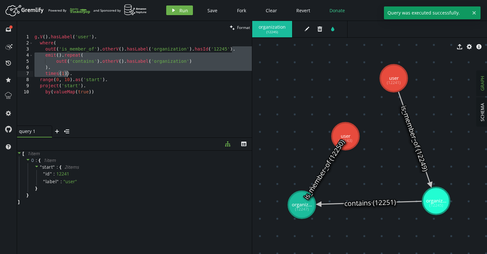
click at [149, 66] on div "g . V ( ) . hasLabel ( 'user' ) . where ( outE ( 'is_member_of' ) . otherV ( ) …" at bounding box center [142, 86] width 219 height 104
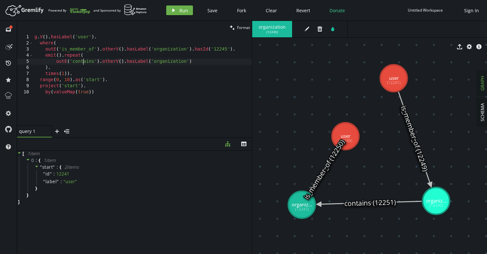
click at [84, 62] on div "g . V ( ) . hasLabel ( 'user' ) . where ( outE ( 'is_member_of' ) . otherV ( ) …" at bounding box center [142, 86] width 219 height 104
click at [65, 62] on div "g . V ( ) . hasLabel ( 'user' ) . where ( outE ( 'is_member_of' ) . otherV ( ) …" at bounding box center [142, 86] width 219 height 104
click at [177, 12] on button "play Run" at bounding box center [179, 10] width 27 height 10
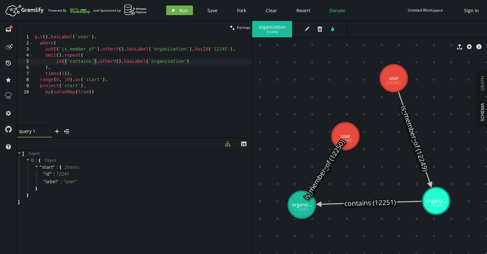
click at [83, 50] on div "g . V ( ) . hasLabel ( 'user' ) . where ( outE ( 'is_member_of' ) . otherV ( ) …" at bounding box center [142, 86] width 219 height 104
click at [219, 49] on div "g . V ( ) . hasLabel ( 'user' ) . where ( outE ( 'is_member_of' ) . otherV ( ) …" at bounding box center [142, 86] width 219 height 104
click at [57, 62] on div "g . V ( ) . hasLabel ( 'user' ) . where ( outE ( 'is_member_of' ) . otherV ( ) …" at bounding box center [142, 86] width 219 height 104
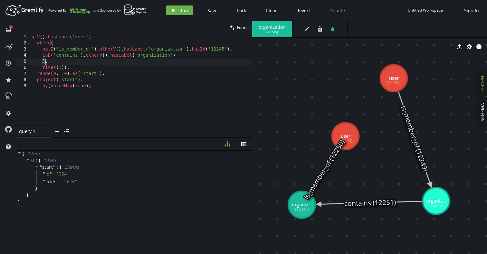
scroll to position [0, 13]
click at [180, 12] on span "Run" at bounding box center [184, 10] width 9 height 6
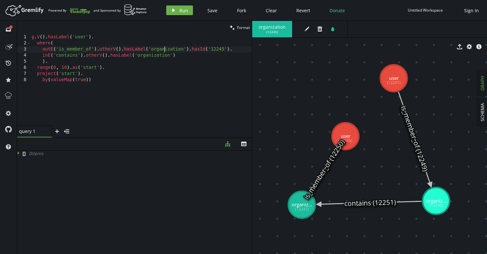
click at [163, 51] on div "g . V ( ) . hasLabel ( 'user' ) . where ( outE ( 'is_member_of' ) . otherV ( ) …" at bounding box center [141, 86] width 222 height 104
click at [197, 50] on div "g . V ( ) . hasLabel ( 'user' ) . where ( outE ( 'is_member_of' ) . otherV ( ) …" at bounding box center [141, 86] width 222 height 104
paste textarea ".hasId('12245')"
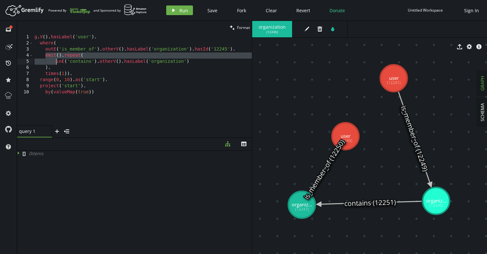
click at [205, 48] on div "g . V ( ) . hasLabel ( 'user' ) . where ( outE ( 'is_member_of' ) . otherV ( ) …" at bounding box center [142, 86] width 219 height 104
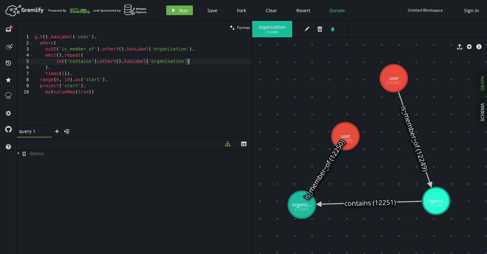
paste textarea ".hasId('12245')"
click at [182, 11] on span "Run" at bounding box center [184, 10] width 9 height 6
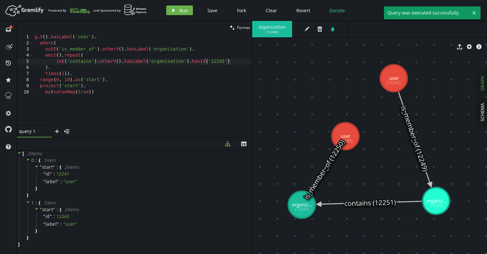
click at [190, 62] on div "g . V ( ) . hasLabel ( 'user' ) . where ( outE ( 'is_member_of' ) . otherV ( ) …" at bounding box center [142, 86] width 219 height 104
click at [73, 54] on div "g . V ( ) . hasLabel ( 'user' ) . where ( outE ( 'is_member_of' ) . otherV ( ) …" at bounding box center [142, 86] width 219 height 104
click at [126, 76] on div "g . V ( ) . hasLabel ( 'user' ) . where ( outE ( 'is_member_of' ) . otherV ( ) …" at bounding box center [142, 86] width 219 height 104
click at [105, 75] on div "g . V ( ) . hasLabel ( 'user' ) . where ( outE ( 'is_member_of' ) . otherV ( ) …" at bounding box center [142, 86] width 219 height 104
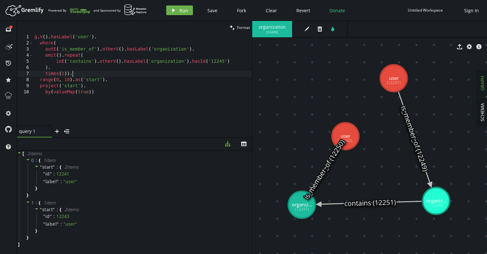
type textarea "project('start'). by(valueMap(true))"
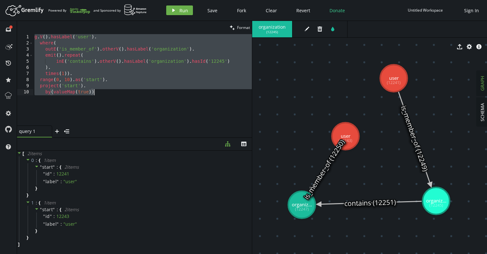
paste textarea
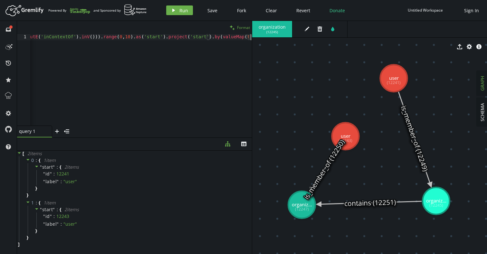
click at [243, 29] on span "Format" at bounding box center [243, 27] width 13 height 5
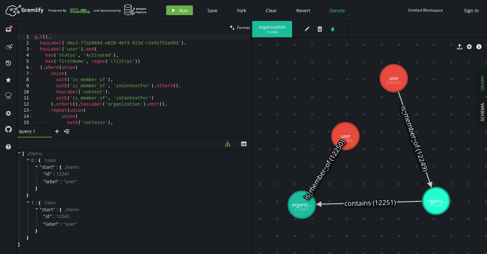
click at [144, 61] on div "g . V ( ) . hasLabel ( 'dmv2-77a20694-e028-4bf4-923d-c2e91f52e493' ) . hasLabel…" at bounding box center [167, 84] width 268 height 101
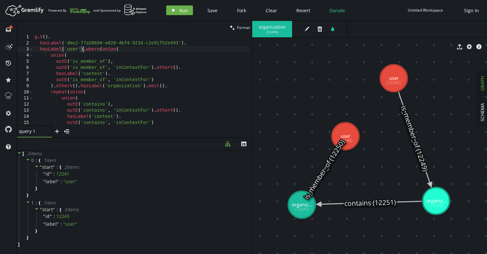
type textarea "hasLabel('dmv2-77a20694-e028-4bf4-923d-c2e91f52e493')."
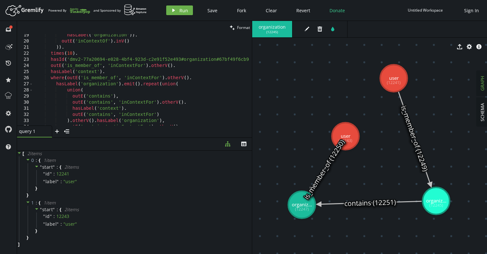
scroll to position [112, 0]
click at [71, 58] on div "hasLabel ( 'organization' )) . outE ( 'inContextOf' ) . inV ( ) )) . times ( 10…" at bounding box center [167, 82] width 268 height 101
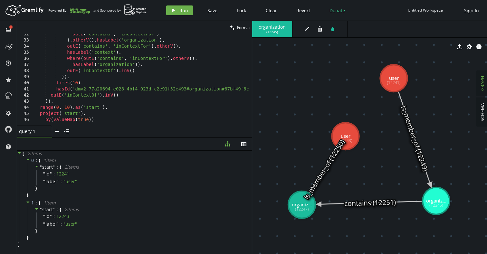
scroll to position [0, 0]
click at [74, 89] on div "outE ( 'contains' , 'inContextFor' ) ) . otherV ( ) . hasLabel ( 'organization'…" at bounding box center [167, 81] width 268 height 101
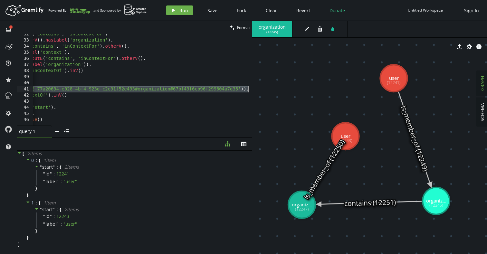
scroll to position [0, 51]
paste textarea "1224"
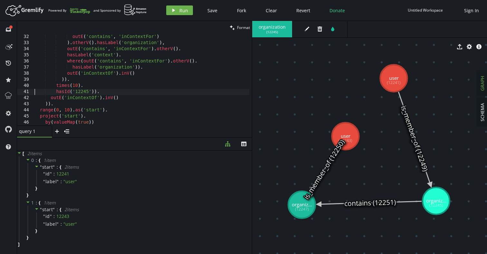
click at [94, 92] on div "outE ( 'contains' , 'inContextFor' ) ) . otherV ( ) . hasLabel ( 'organization'…" at bounding box center [141, 86] width 216 height 104
click at [181, 11] on span "Run" at bounding box center [184, 10] width 9 height 6
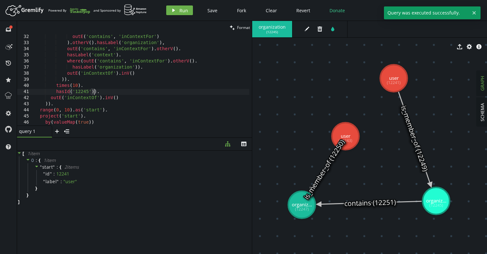
click at [94, 92] on div "outE ( 'contains' , 'inContextFor' ) ) . otherV ( ) . hasLabel ( 'organization'…" at bounding box center [141, 86] width 216 height 104
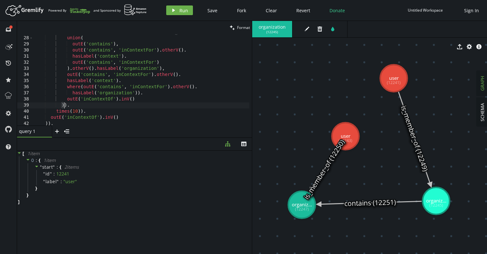
scroll to position [172, 0]
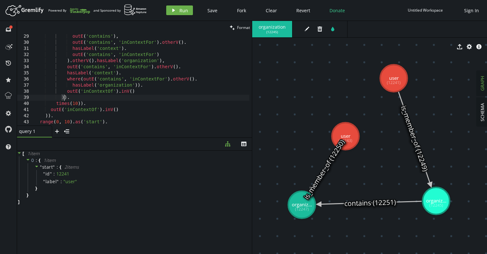
paste textarea "hasId('12245'"
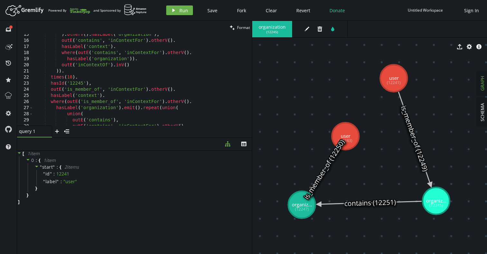
scroll to position [92, 0]
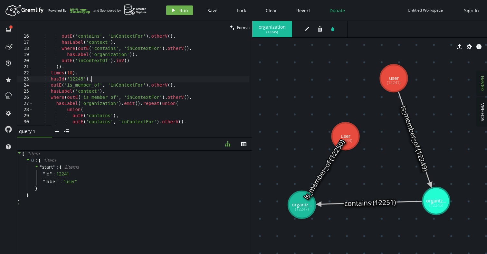
click at [92, 78] on div "outE ( 'contains' , 'inContextFor' ) . otherV ( ) . hasLabel ( 'context' ) . wh…" at bounding box center [141, 86] width 216 height 104
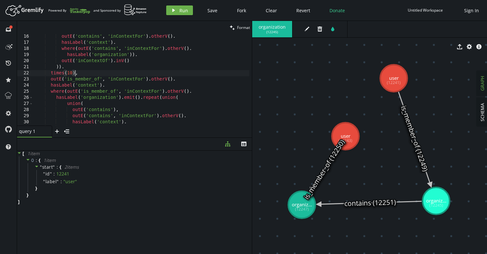
scroll to position [0, 29]
paste textarea "hasId('12245'"
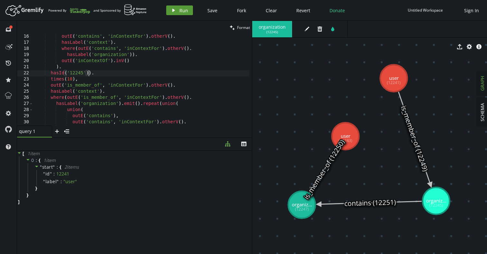
click at [183, 12] on span "Run" at bounding box center [184, 10] width 9 height 6
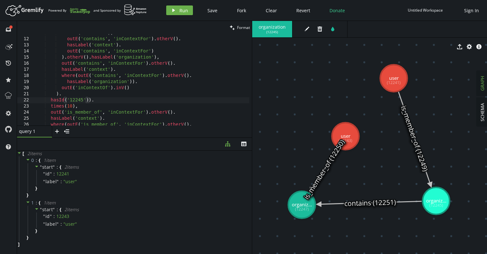
scroll to position [81, 0]
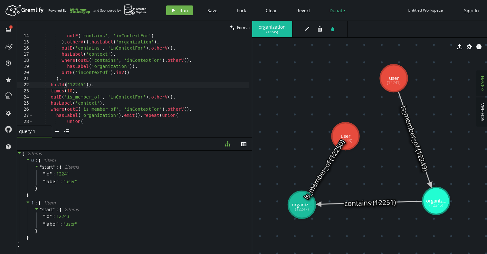
type textarea "hasLabel('organization'))."
click at [183, 69] on div "outE ( 'contains' , 'inContextFor' ) ) . otherV ( ) . hasLabel ( 'organization'…" at bounding box center [141, 85] width 216 height 104
click at [58, 132] on icon "button" at bounding box center [57, 132] width 4 height 4
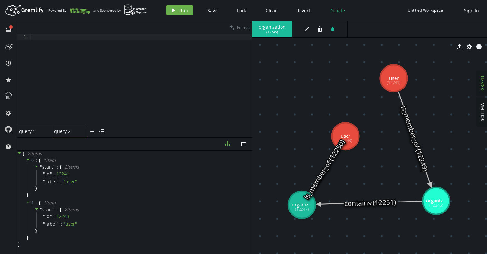
scroll to position [0, 0]
click at [115, 72] on div at bounding box center [141, 86] width 222 height 104
paste textarea
click at [241, 29] on span "Format" at bounding box center [243, 27] width 13 height 5
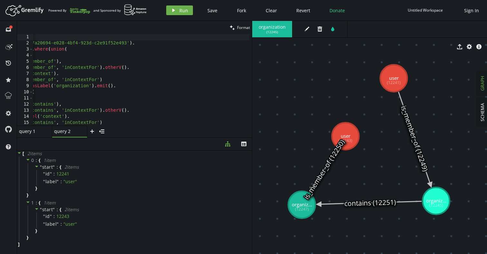
scroll to position [0, 52]
type textarea "hasLabel('dmv2-77a20694-e028-4bf4-923d-c2e91f52e493')."
click at [117, 42] on div "g . V ( ) . hasLabel ( 'dmv2-77a20694-e028-4bf4-923d-c2e91f52e493' ) . hasLabel…" at bounding box center [118, 84] width 273 height 101
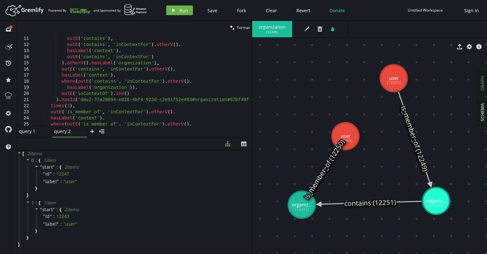
scroll to position [60, 0]
click at [80, 99] on div "union ( outE ( 'contains' ) , outE ( 'contains' , 'inContextFor' ) . otherV ( )…" at bounding box center [169, 79] width 273 height 101
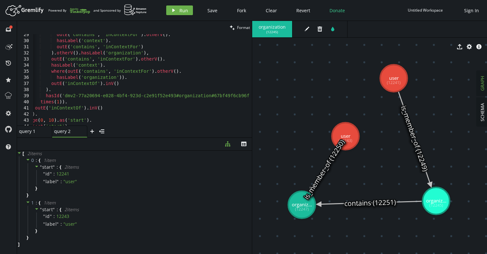
scroll to position [0, 10]
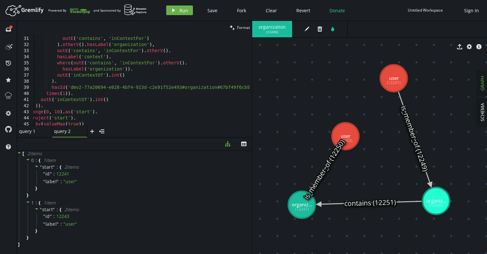
click at [70, 86] on div "hasLabel ( 'context' ) . outE ( 'contains' , 'inContextFor' ) ) . otherV ( ) . …" at bounding box center [159, 80] width 273 height 101
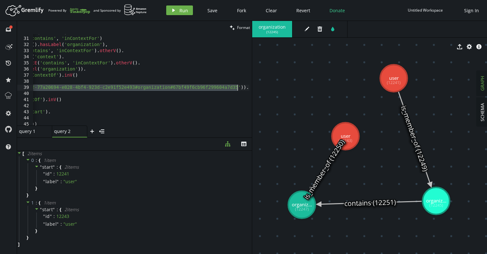
paste textarea "1224"
type textarea "hasId('12245'))."
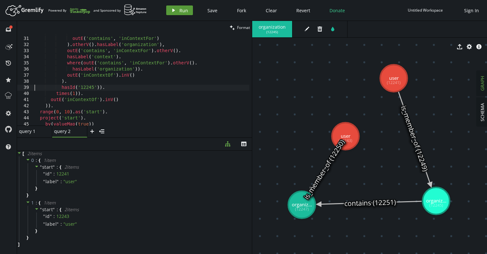
click at [182, 15] on button "play Run" at bounding box center [179, 10] width 27 height 10
click at [133, 137] on div "query 1 small-cross query 2 small-cross plus menu-closed" at bounding box center [134, 132] width 235 height 12
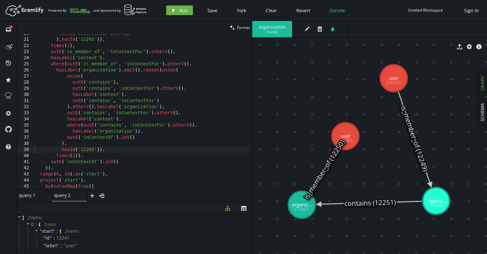
scroll to position [120, 0]
drag, startPoint x: 134, startPoint y: 137, endPoint x: 133, endPoint y: 202, distance: 64.5
click at [133, 202] on div at bounding box center [134, 202] width 235 height 0
